Goal: Information Seeking & Learning: Learn about a topic

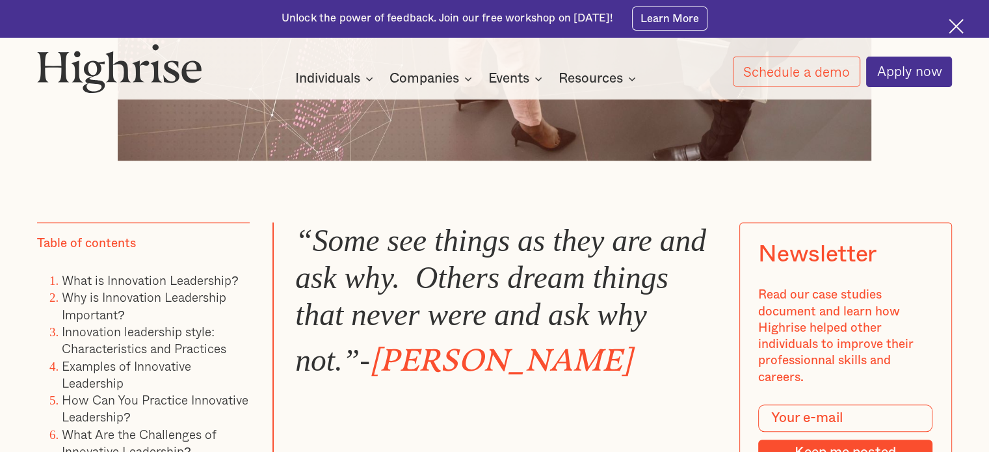
scroll to position [846, 0]
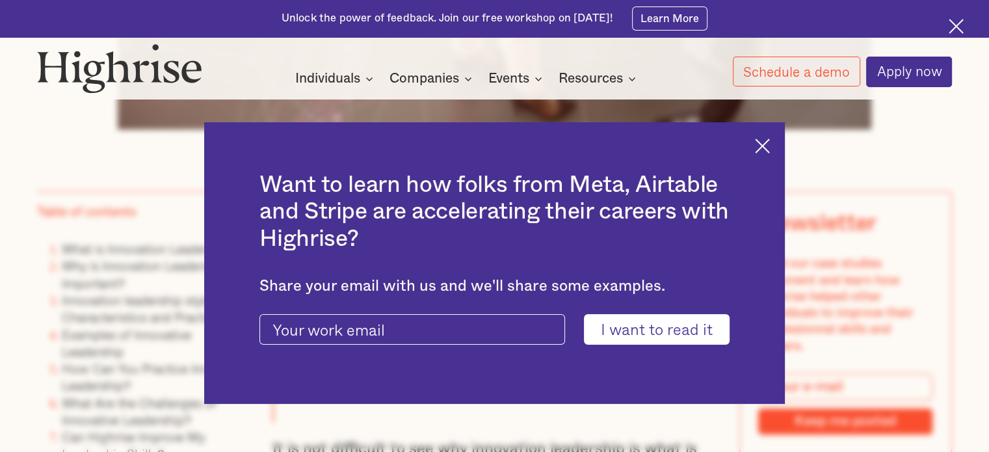
click at [754, 143] on div "Want to learn how folks from Meta, Airtable and Stripe are accelerating their c…" at bounding box center [494, 263] width 581 height 282
click at [769, 154] on div "Want to learn how folks from Meta, Airtable and Stripe are accelerating their c…" at bounding box center [494, 263] width 581 height 282
click at [770, 145] on img at bounding box center [762, 146] width 15 height 15
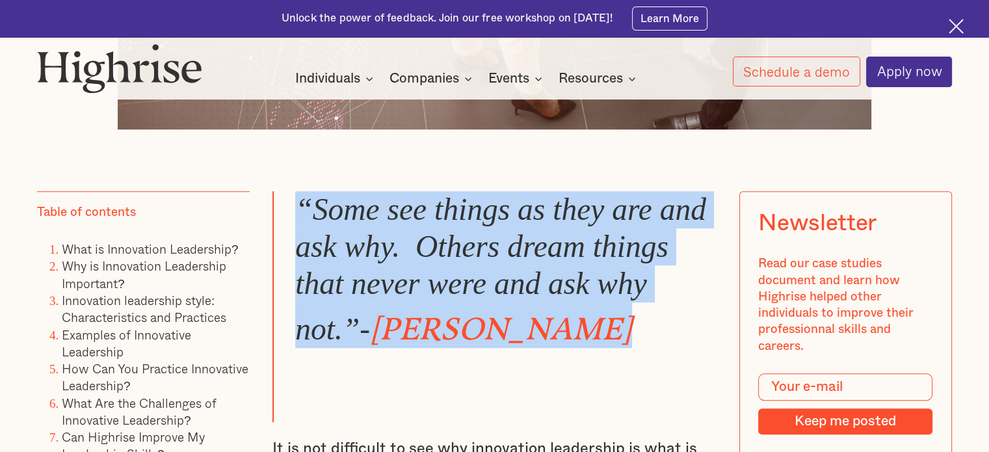
drag, startPoint x: 299, startPoint y: 207, endPoint x: 626, endPoint y: 339, distance: 352.0
click at [626, 339] on blockquote "“Some see things as they are and ask why. Others dream things that never were a…" at bounding box center [495, 306] width 444 height 231
copy blockquote "“Some see things as they are and ask why. Others dream things that never were a…"
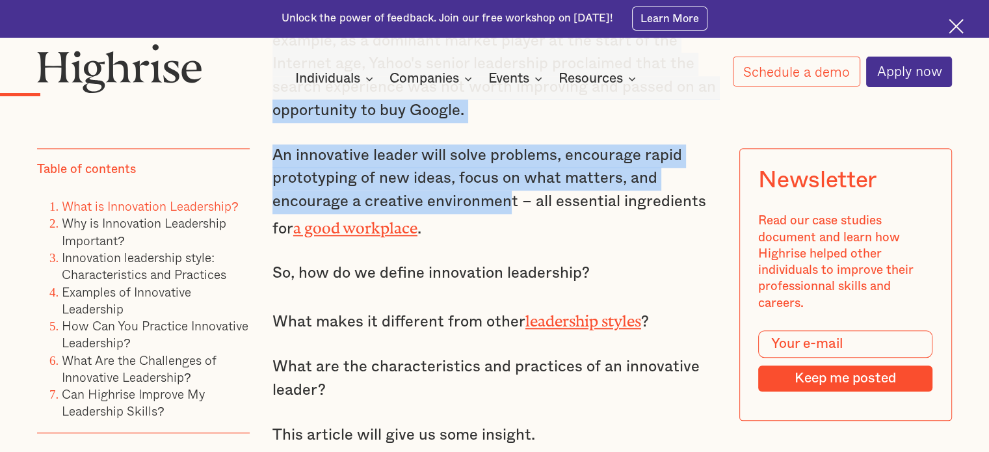
scroll to position [1301, 0]
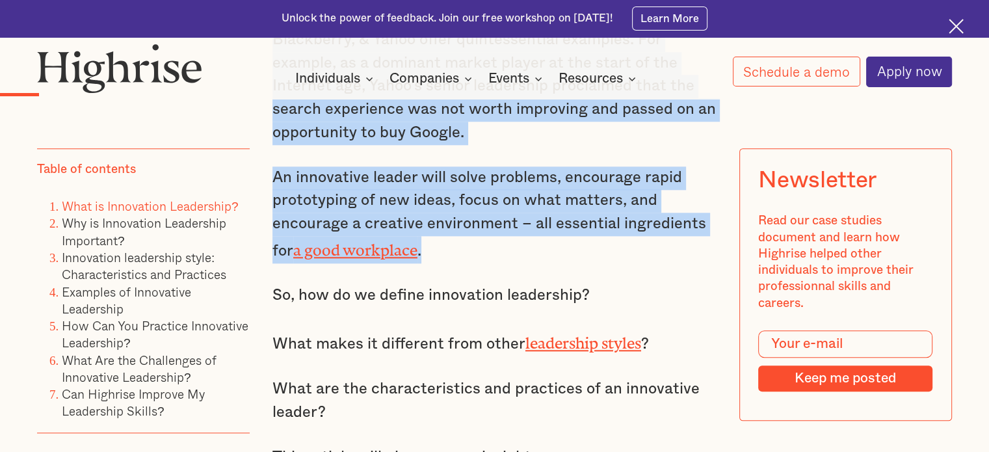
drag, startPoint x: 270, startPoint y: 252, endPoint x: 520, endPoint y: 243, distance: 249.9
click at [520, 243] on div "“Some see things as they are and ask why. Others dream things that never were a…" at bounding box center [495, 302] width 444 height 1132
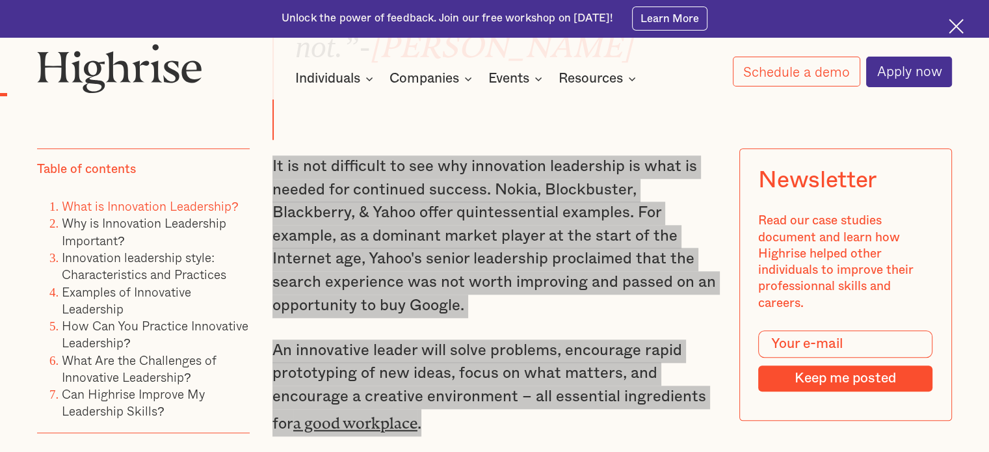
scroll to position [846, 0]
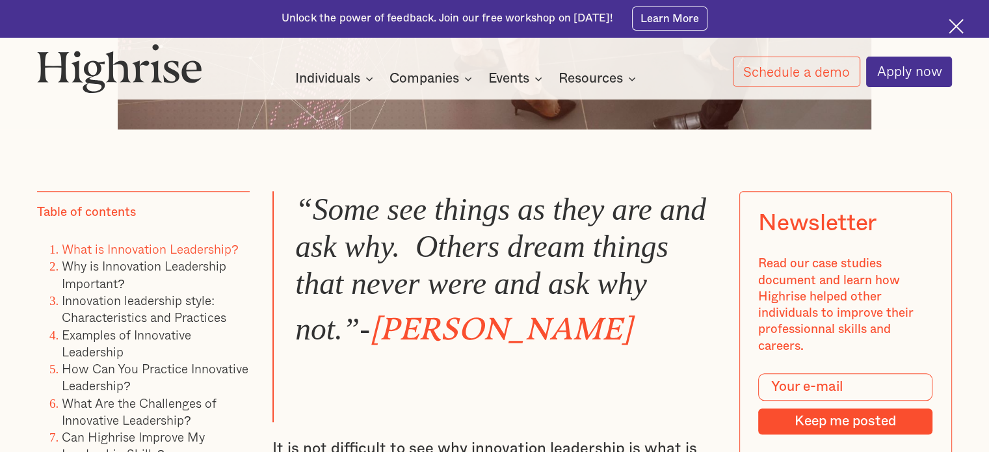
click at [511, 220] on em "“Some see things as they are and ask why. Others dream things that never were a…" at bounding box center [500, 270] width 411 height 154
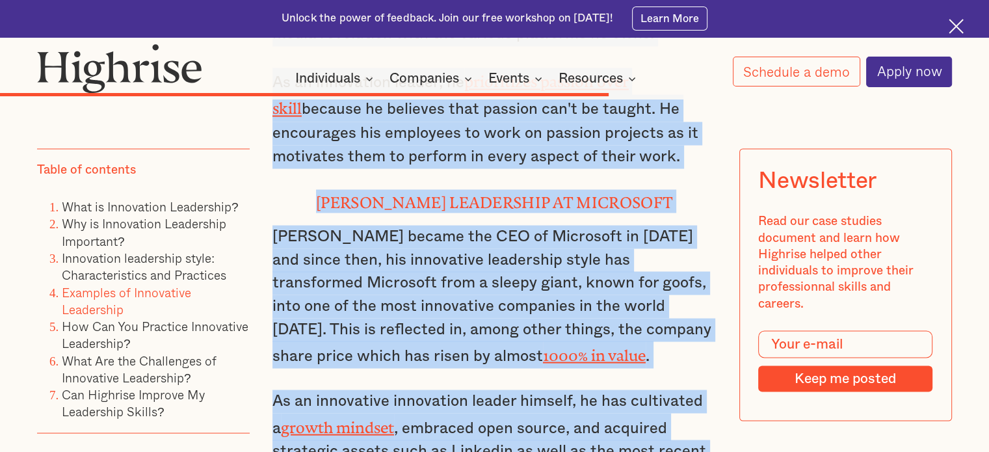
scroll to position [7285, 0]
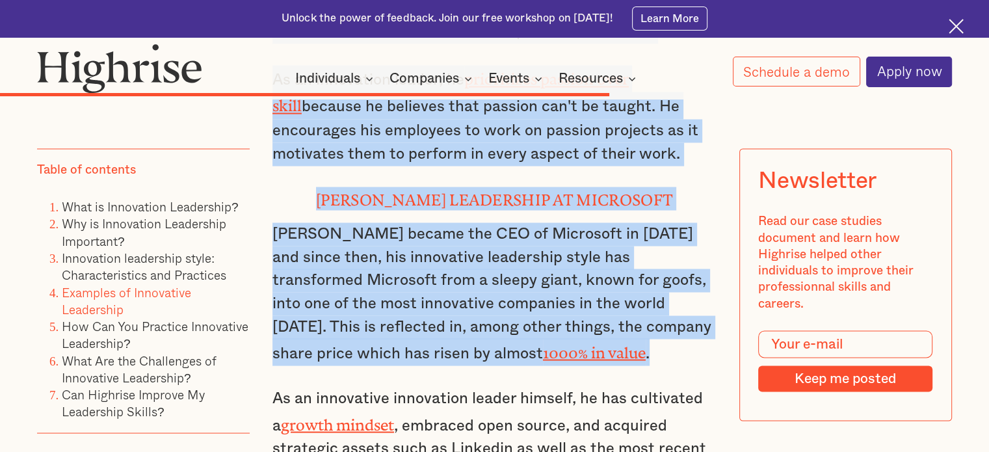
drag, startPoint x: 300, startPoint y: 265, endPoint x: 611, endPoint y: 165, distance: 327.1
copy div "[PERSON_NAME] leadership at General Motors She is the first CEO of a global aut…"
click at [172, 331] on link "How Can You Practice Innovative Leadership?" at bounding box center [155, 334] width 187 height 36
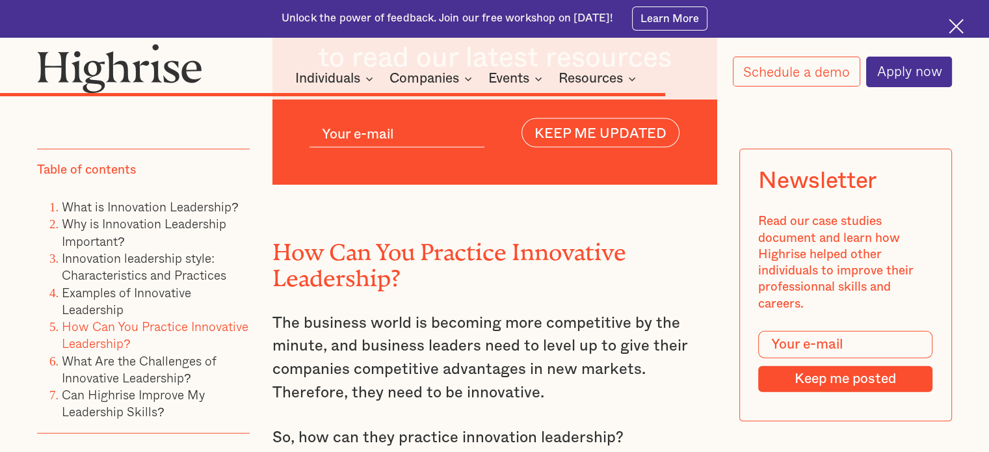
scroll to position [7871, 0]
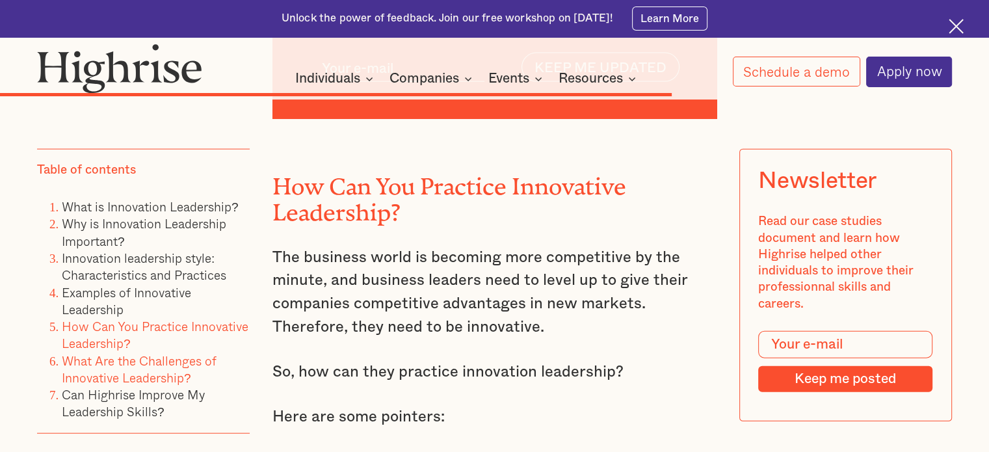
click at [168, 364] on link "What Are the Challenges of Innovative Leadership?" at bounding box center [139, 369] width 155 height 36
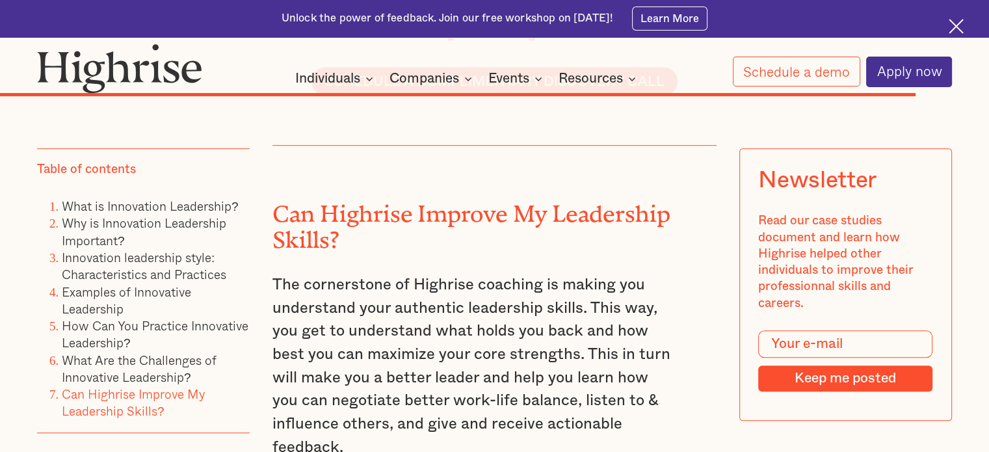
scroll to position [10818, 0]
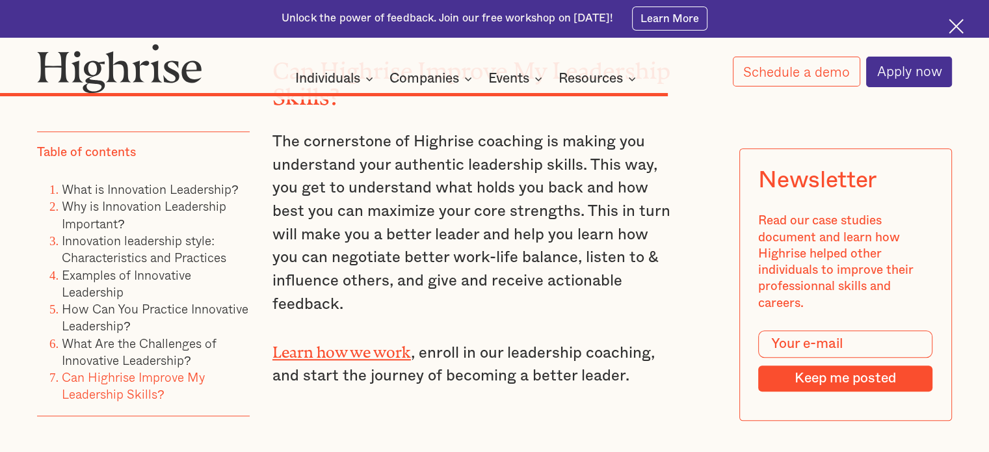
scroll to position [7871, 0]
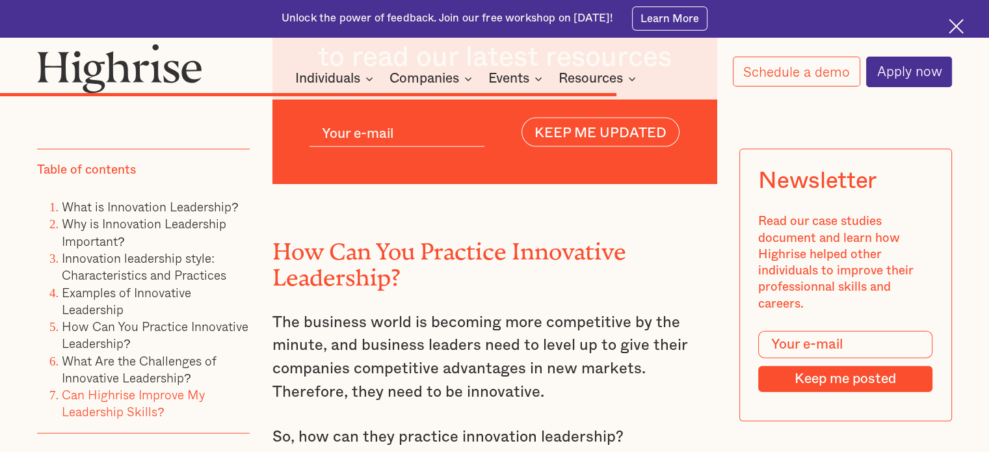
scroll to position [7285, 0]
